Goal: Information Seeking & Learning: Check status

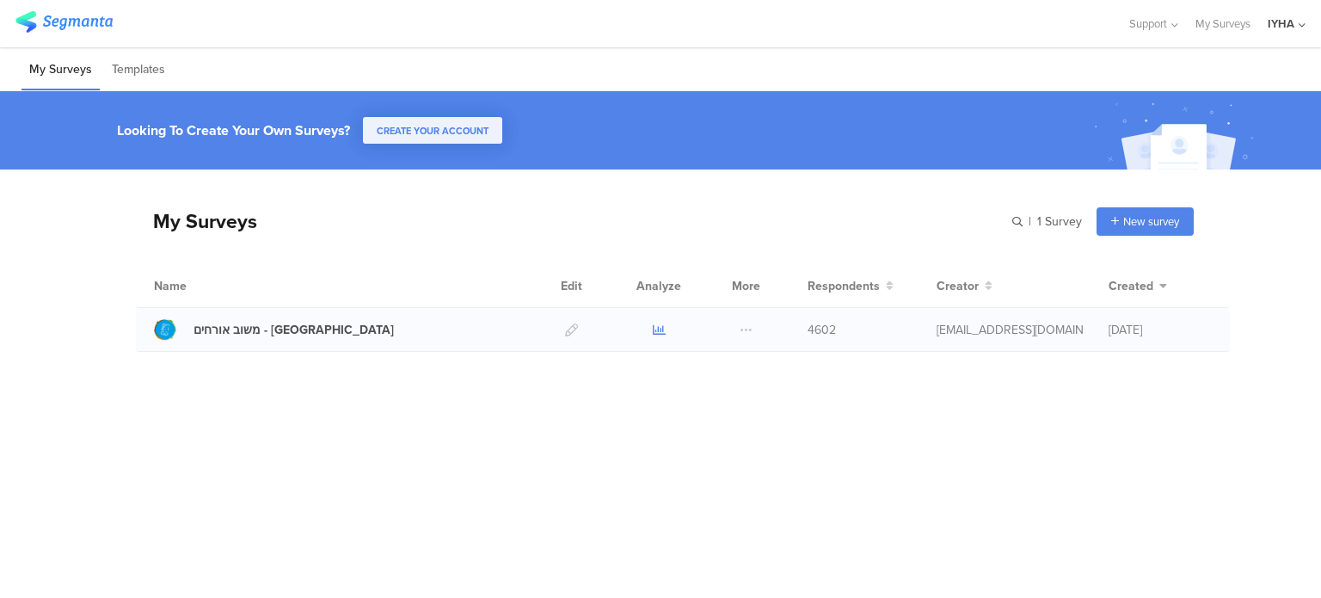
click at [659, 333] on icon at bounding box center [659, 329] width 13 height 13
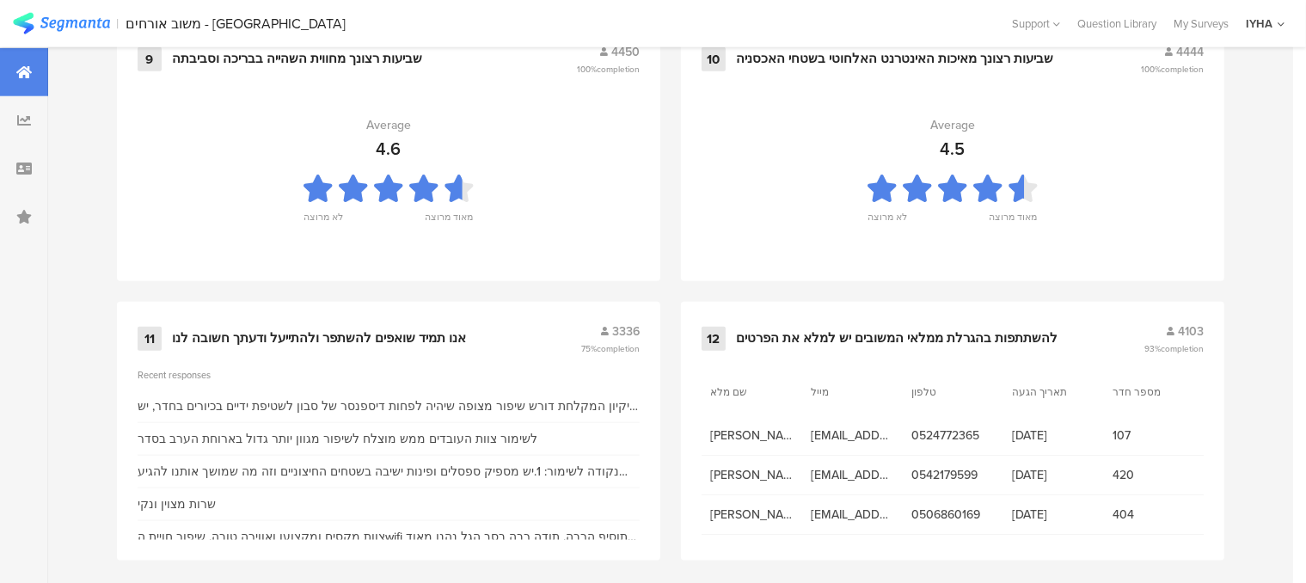
scroll to position [1933, 0]
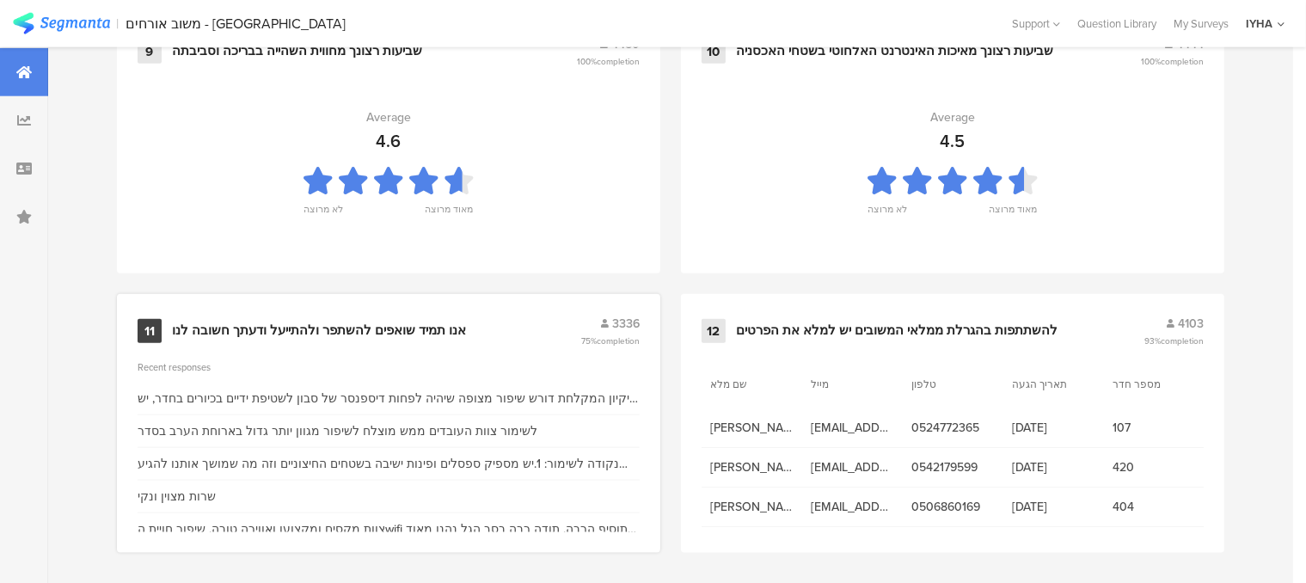
click at [399, 324] on div "אנו תמיד שואפים להשתפר ולהתייעל ודעתך חשובה לנו" at bounding box center [319, 330] width 294 height 17
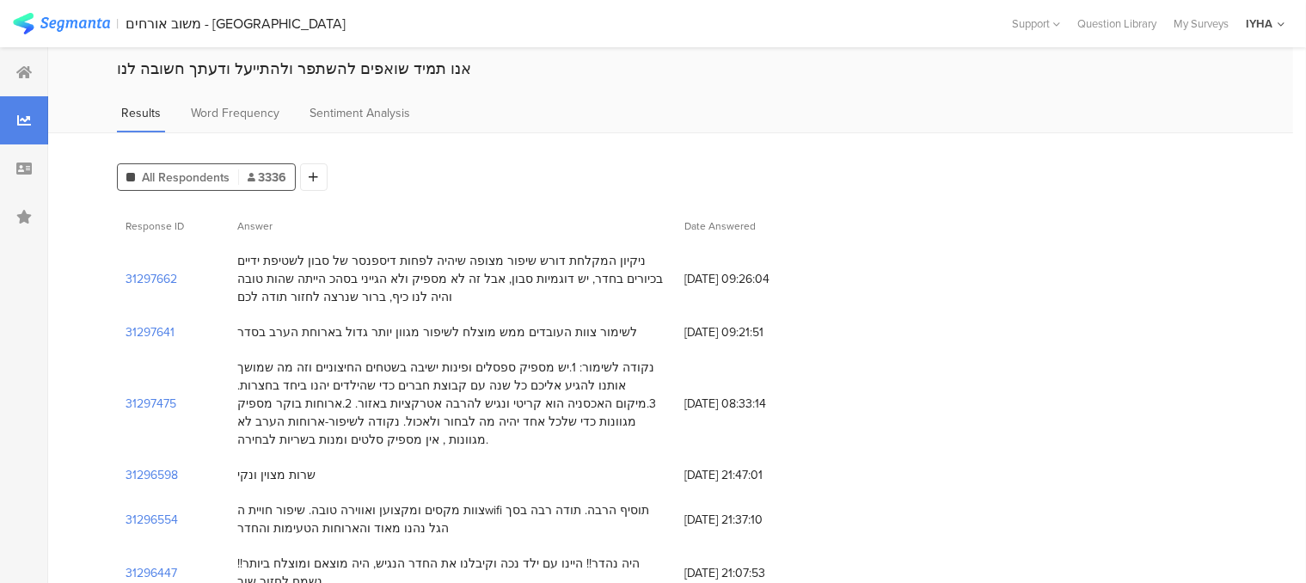
scroll to position [86, 0]
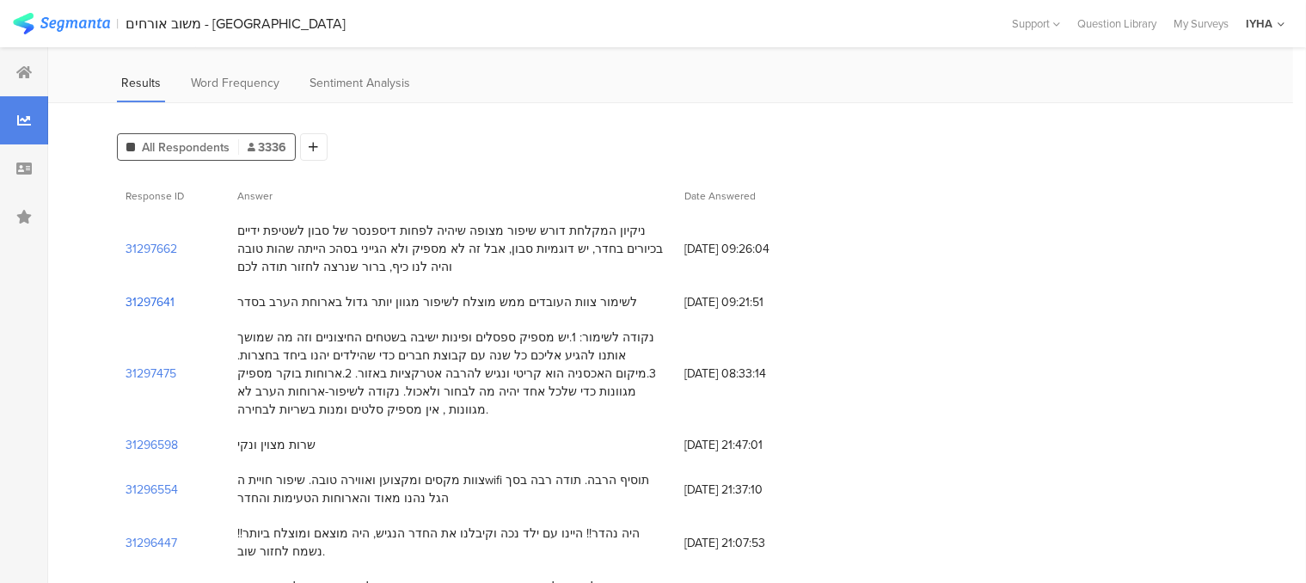
click at [160, 299] on section "31297641" at bounding box center [150, 302] width 49 height 18
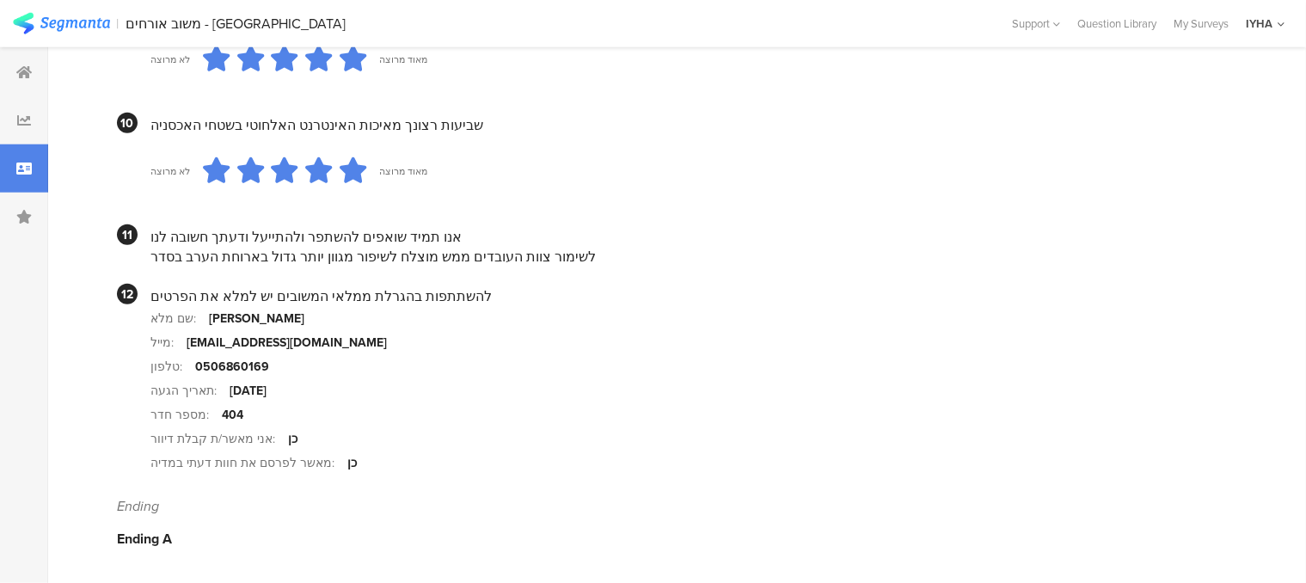
scroll to position [1278, 0]
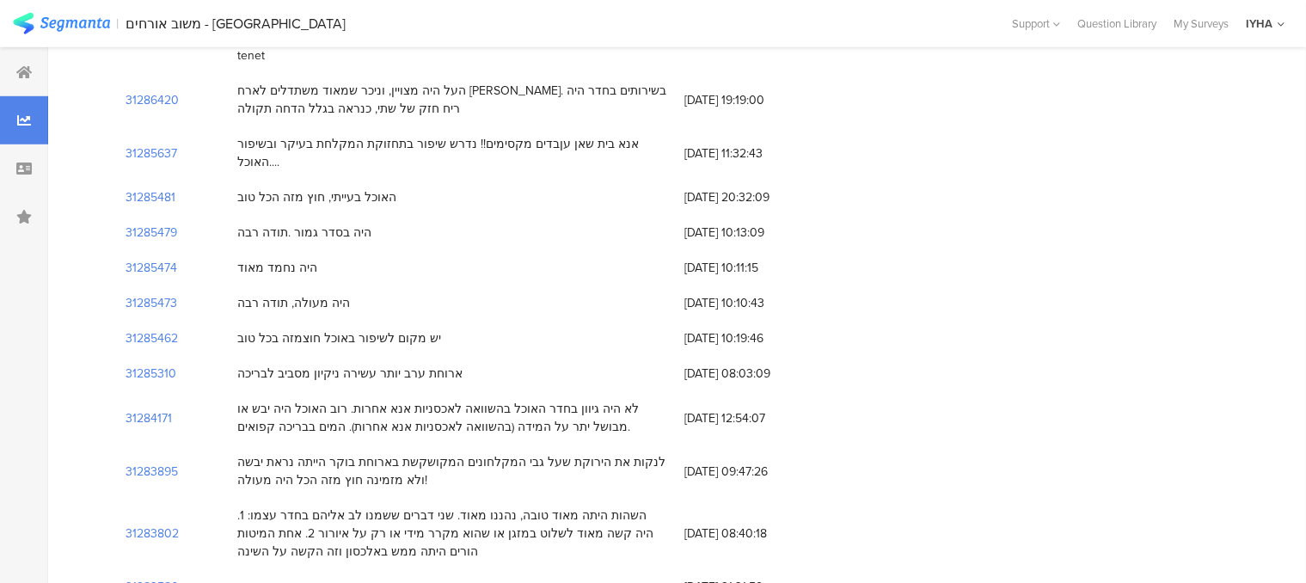
scroll to position [86, 0]
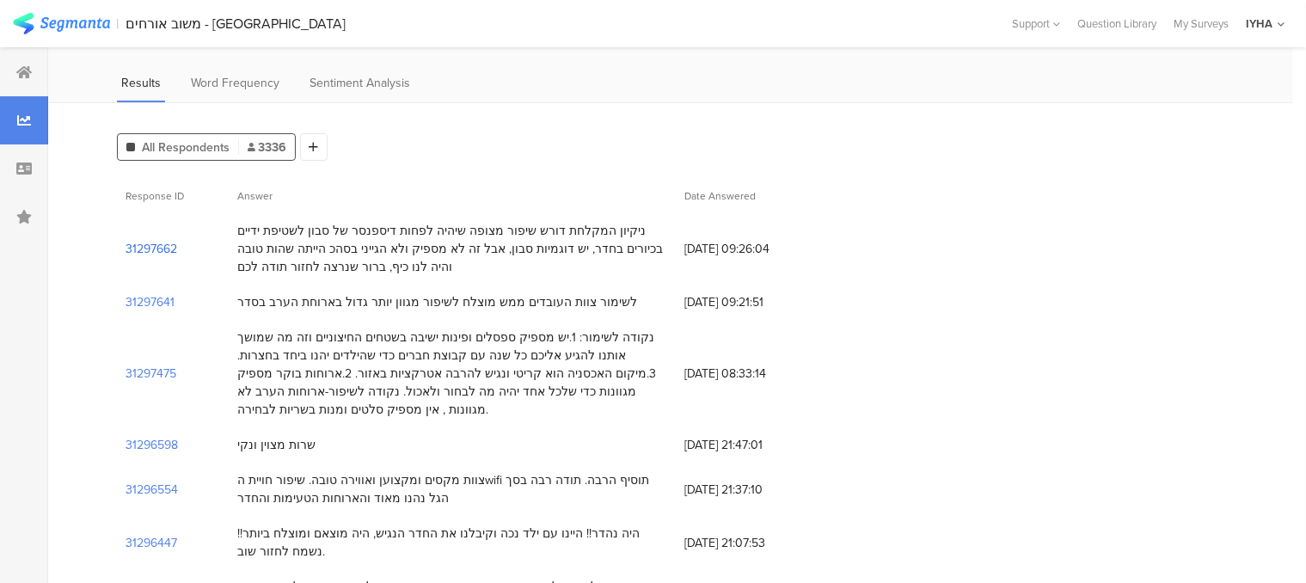
click at [162, 249] on section "31297662" at bounding box center [152, 249] width 52 height 18
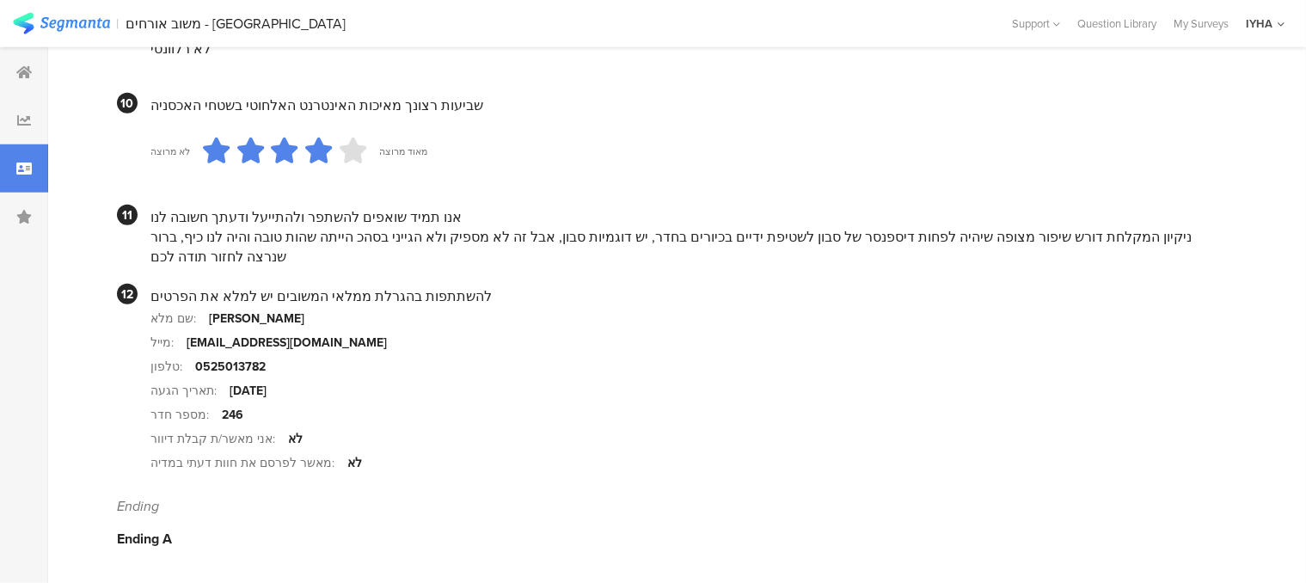
scroll to position [1711, 0]
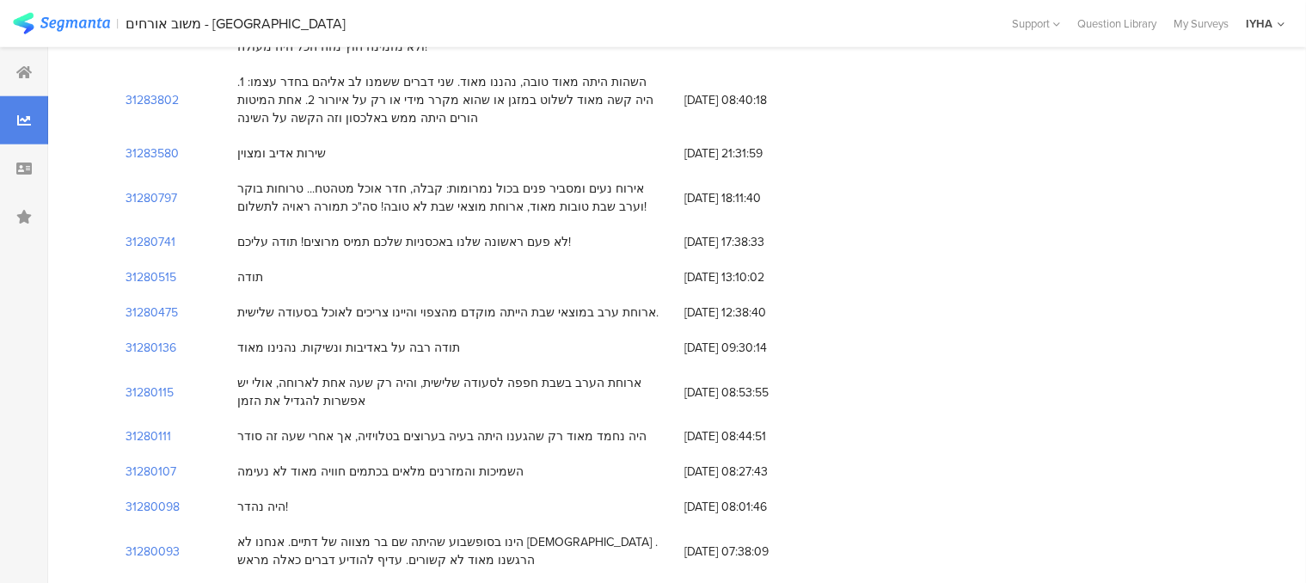
scroll to position [86, 0]
